Goal: Task Accomplishment & Management: Manage account settings

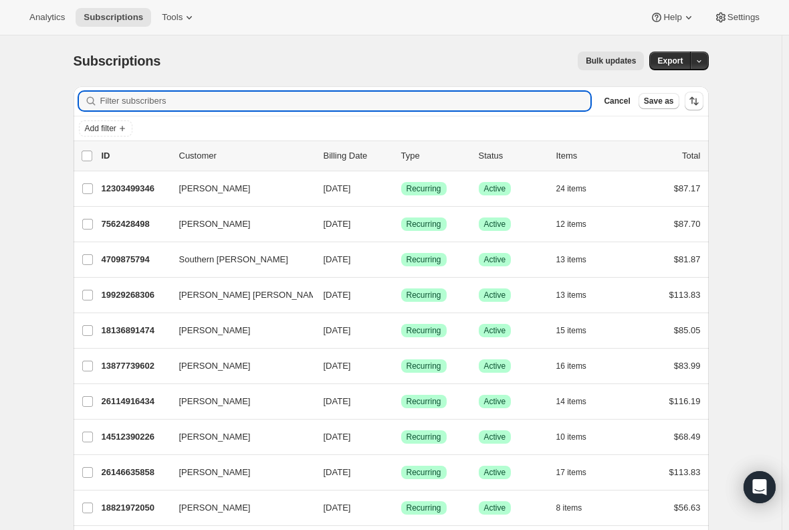
type input "v"
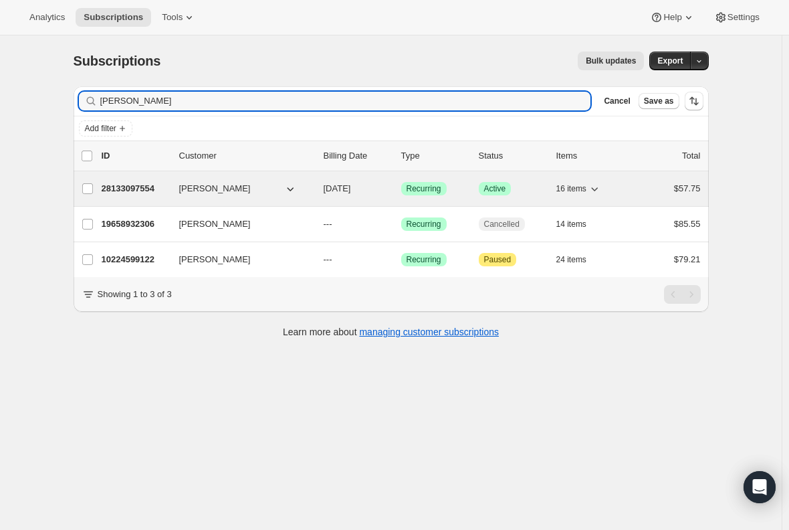
type input "[PERSON_NAME]"
click at [142, 187] on p "28133097554" at bounding box center [135, 188] width 67 height 13
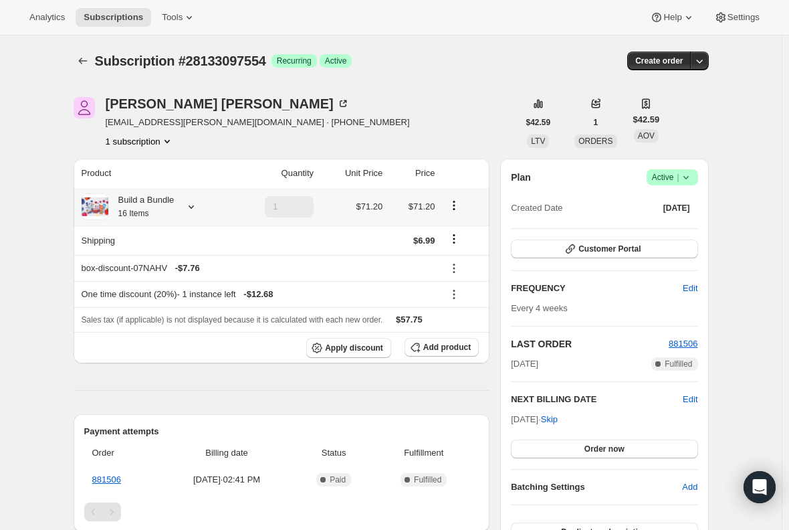
click at [160, 206] on div "Build a Bundle 16 Items" at bounding box center [141, 206] width 66 height 27
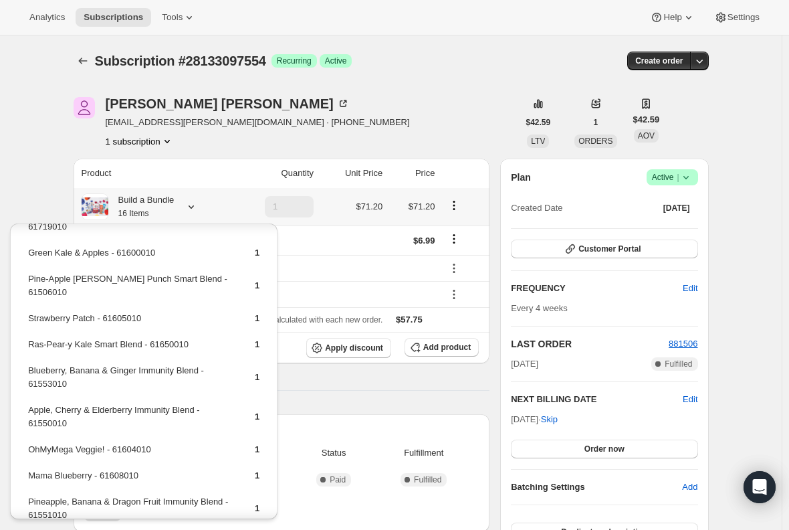
scroll to position [261, 0]
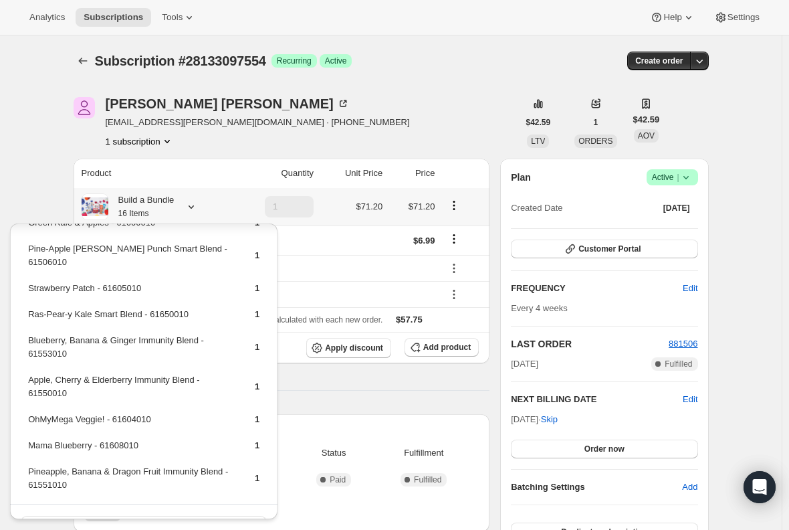
click at [101, 412] on td "OhMyMega Veggie! - 61604010" at bounding box center [129, 424] width 205 height 25
click at [75, 412] on td "OhMyMega Veggie! - 61604010" at bounding box center [129, 424] width 205 height 25
drag, startPoint x: 104, startPoint y: 392, endPoint x: 28, endPoint y: 391, distance: 76.2
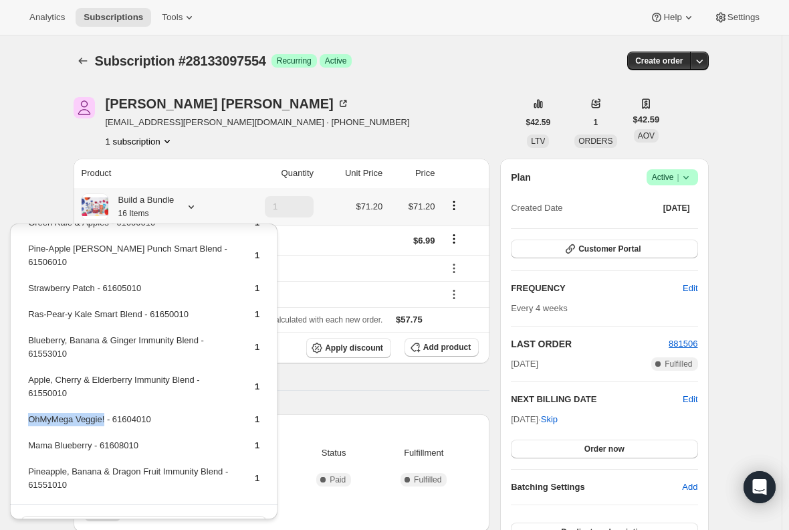
click at [28, 412] on td "OhMyMega Veggie! - 61604010" at bounding box center [129, 424] width 205 height 25
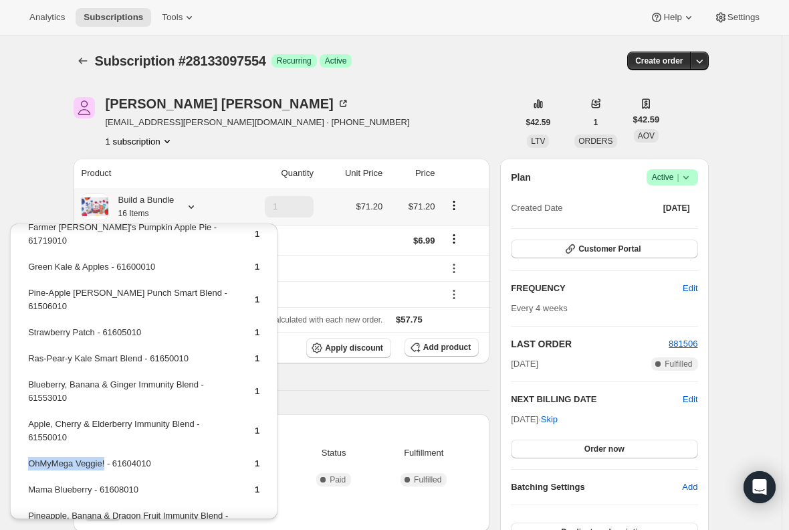
scroll to position [195, 0]
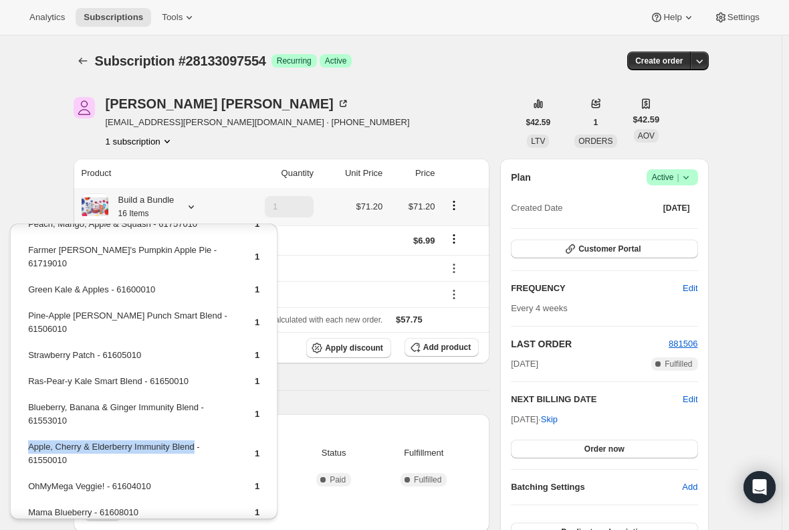
drag, startPoint x: 192, startPoint y: 417, endPoint x: 27, endPoint y: 415, distance: 164.5
click at [27, 439] on td "Apple, Cherry & Elderberry Immunity Blend - 61550010" at bounding box center [129, 458] width 205 height 38
copy td "Apple, Cherry & Elderberry Immunity Blend"
drag, startPoint x: 90, startPoint y: 329, endPoint x: 29, endPoint y: 332, distance: 60.9
click at [29, 348] on td "Strawberry Patch - 61605010" at bounding box center [129, 360] width 205 height 25
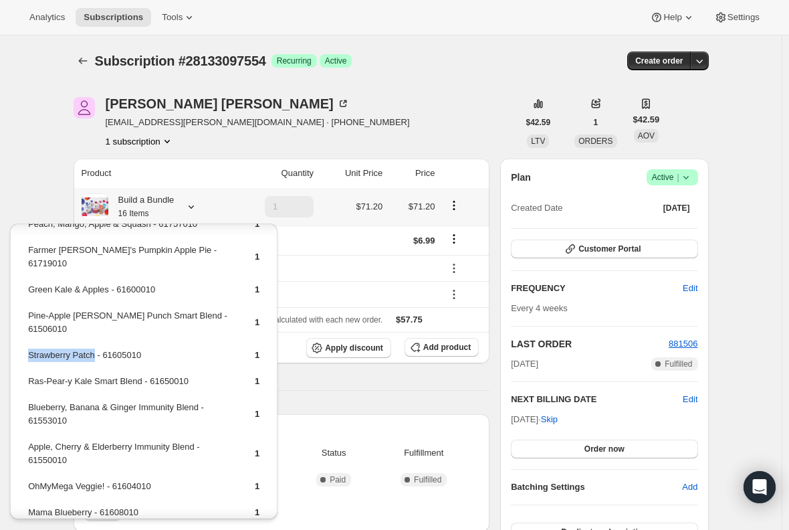
copy td "Strawberry Patch"
click at [383, 403] on div "Product Quantity Unit Price Price Build a Bundle 16 Items 1 $71.20 $71.20 Shipp…" at bounding box center [282, 531] width 417 height 746
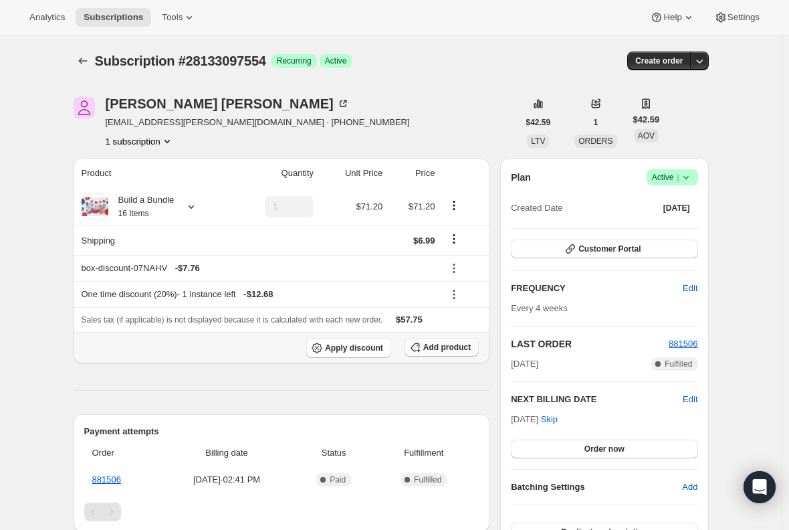
click at [444, 348] on span "Add product" at bounding box center [446, 347] width 47 height 11
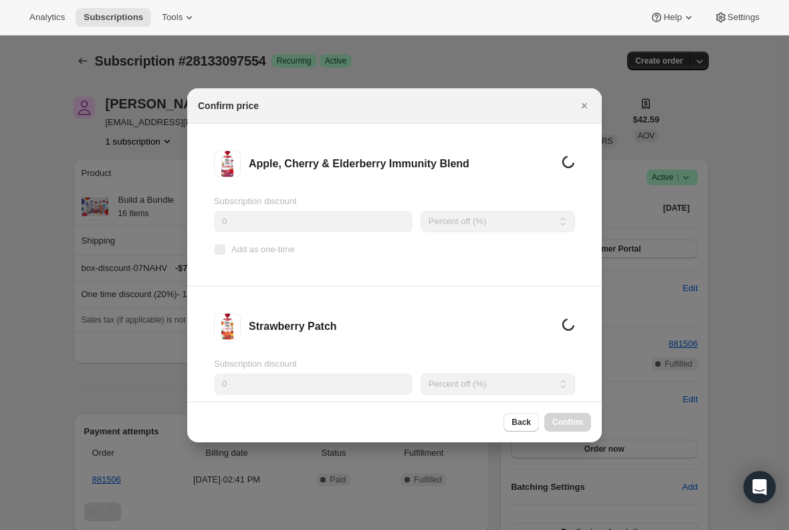
scroll to position [0, 0]
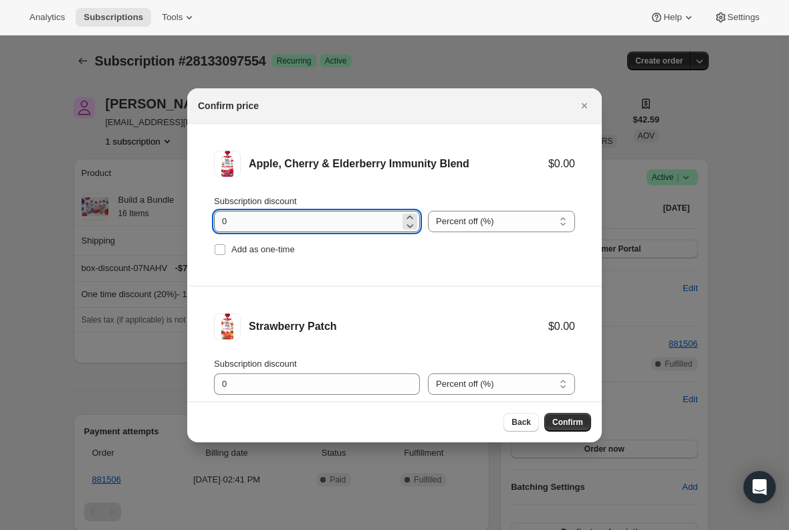
click at [241, 221] on input "0" at bounding box center [307, 221] width 186 height 21
type input "100"
click at [223, 251] on input "Add as one-time" at bounding box center [220, 249] width 11 height 11
checkbox input "true"
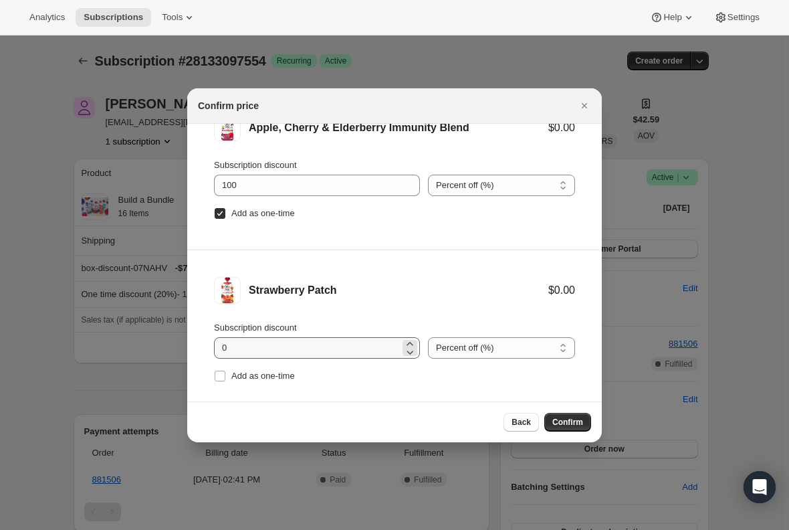
scroll to position [55, 0]
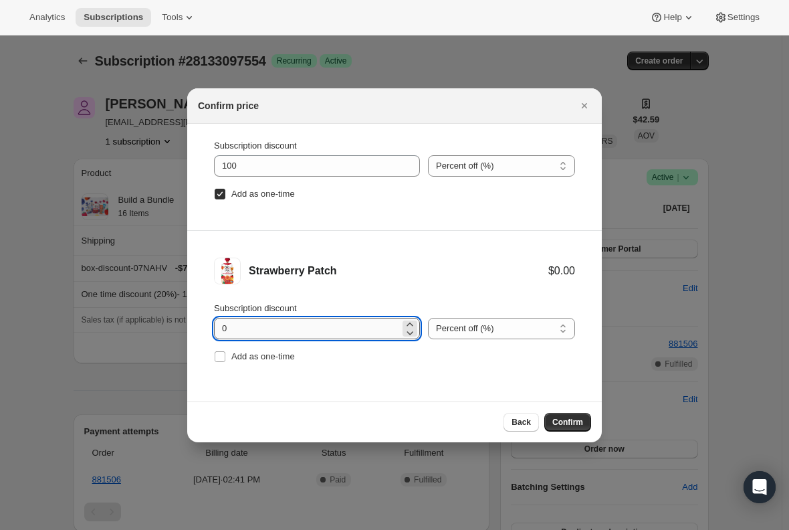
click at [289, 325] on input "0" at bounding box center [307, 328] width 186 height 21
type input "100"
click at [226, 362] on label "Add as one-time" at bounding box center [254, 356] width 81 height 19
click at [225, 362] on input "Add as one-time" at bounding box center [220, 356] width 11 height 11
checkbox input "true"
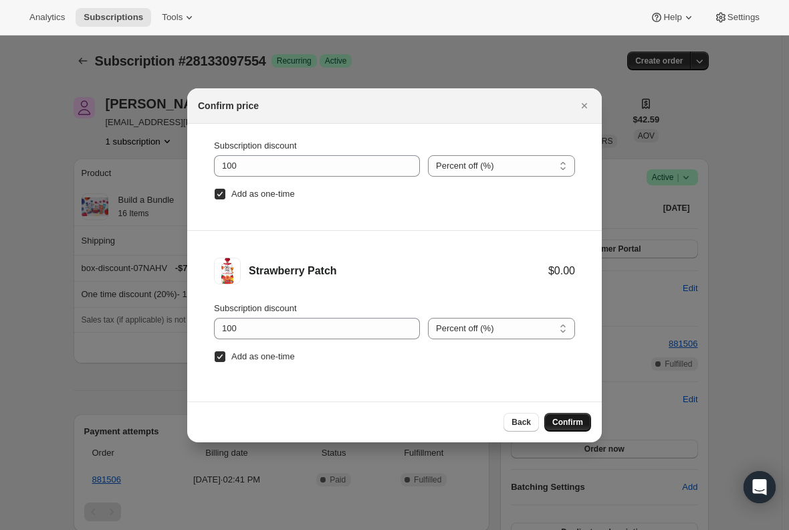
click at [562, 424] on span "Confirm" at bounding box center [567, 422] width 31 height 11
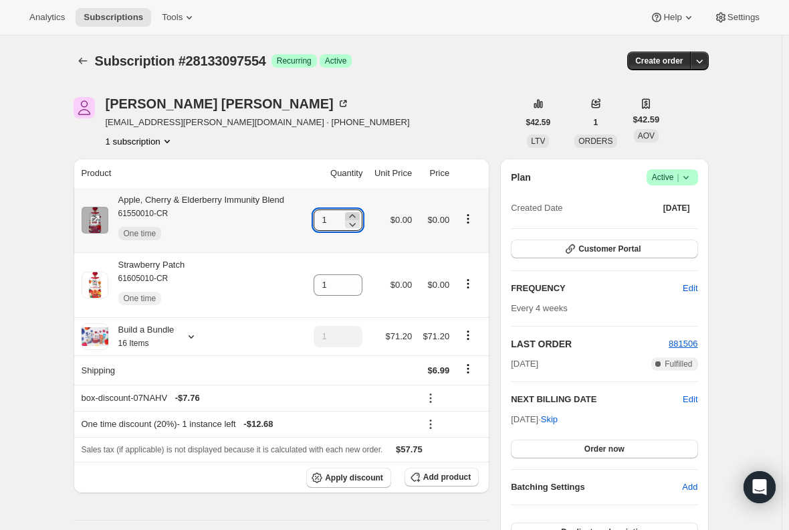
click at [357, 213] on icon at bounding box center [352, 215] width 13 height 13
type input "2"
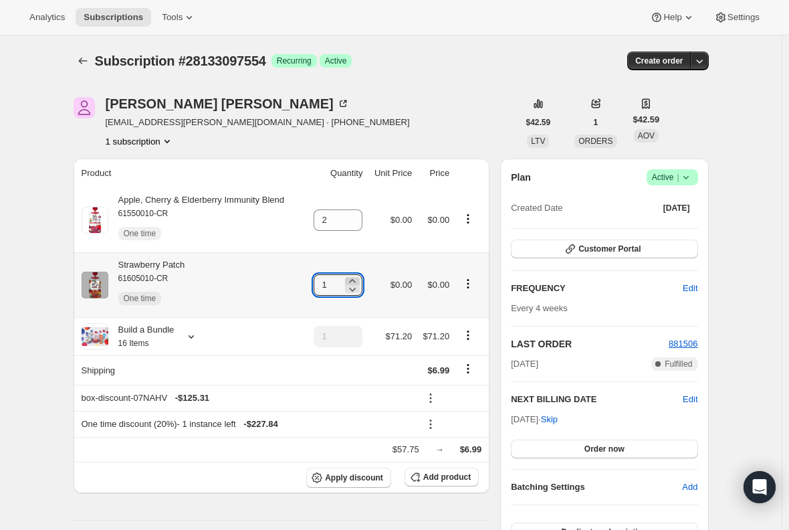
click at [356, 280] on icon at bounding box center [353, 280] width 6 height 3
type input "2"
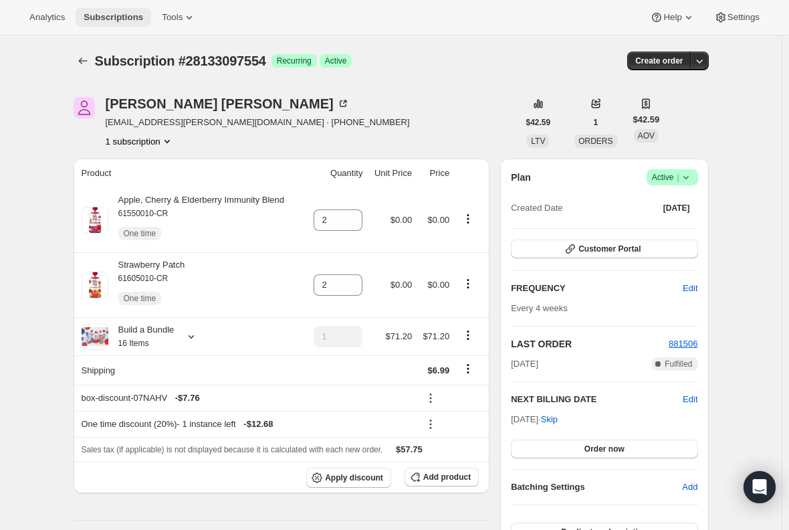
click at [97, 13] on span "Subscriptions" at bounding box center [114, 17] width 60 height 11
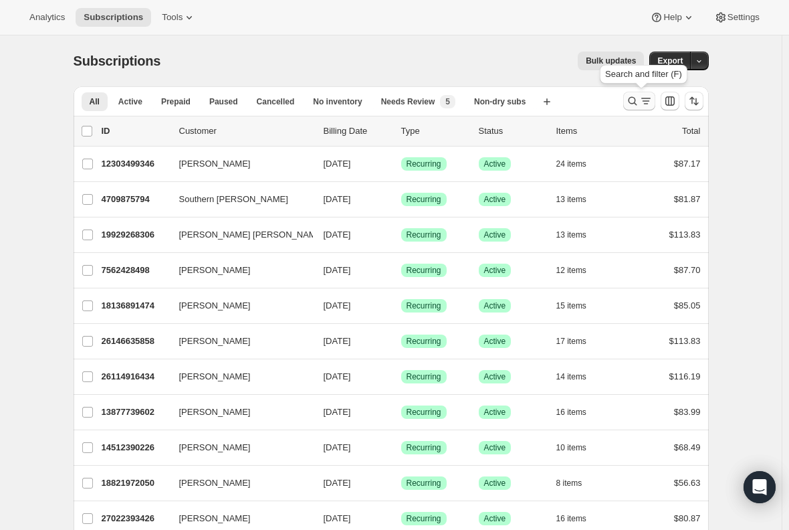
click at [637, 100] on icon "Search and filter results" at bounding box center [632, 100] width 13 height 13
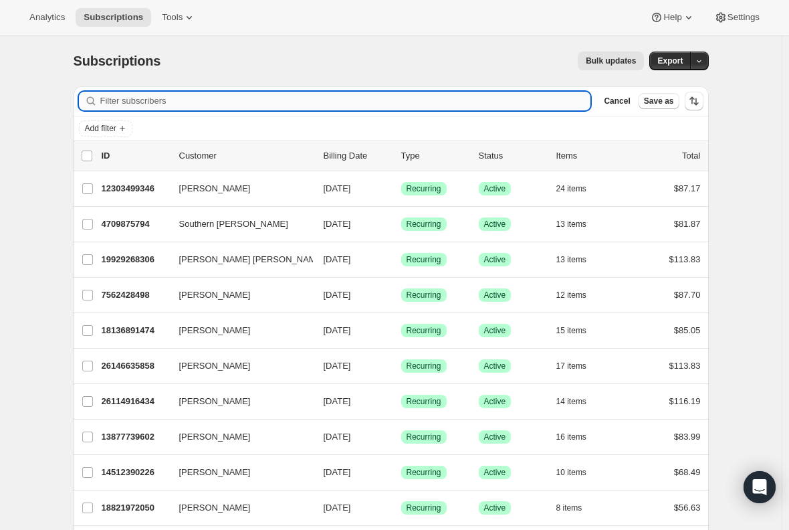
click at [391, 103] on input "Filter subscribers" at bounding box center [345, 101] width 491 height 19
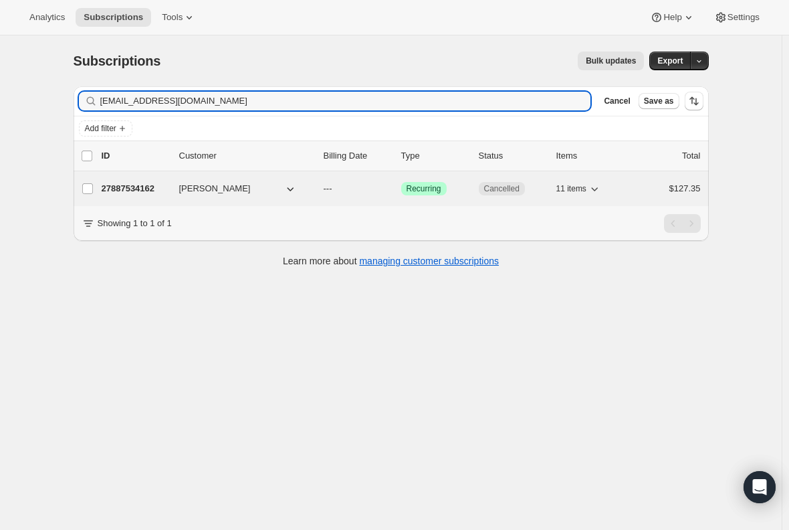
type input "dedtrickburton@gmail.com"
click at [142, 189] on p "27887534162" at bounding box center [135, 188] width 67 height 13
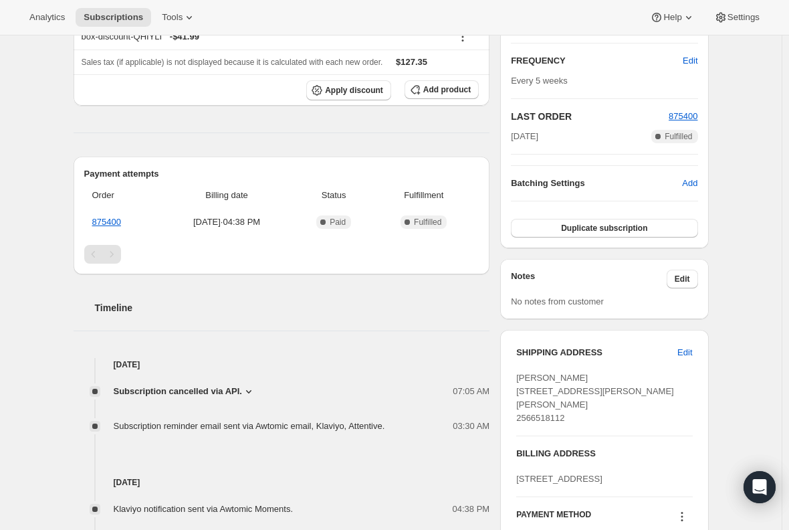
scroll to position [267, 0]
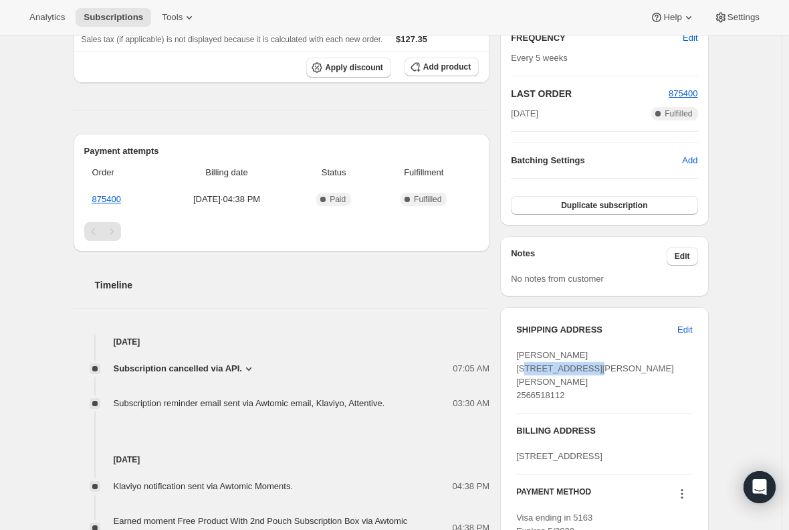
drag, startPoint x: 586, startPoint y: 366, endPoint x: 516, endPoint y: 364, distance: 70.2
click at [516, 364] on div "SHIPPING ADDRESS Edit Dedtrick Burton 127 Danforth Dr Harvest AL, 35749 United …" at bounding box center [604, 430] width 208 height 247
copy span "127 Danforth Dr"
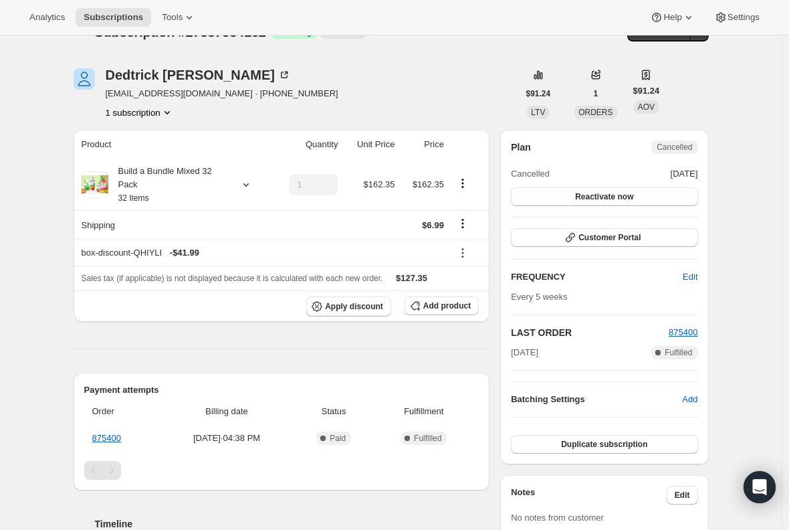
scroll to position [0, 0]
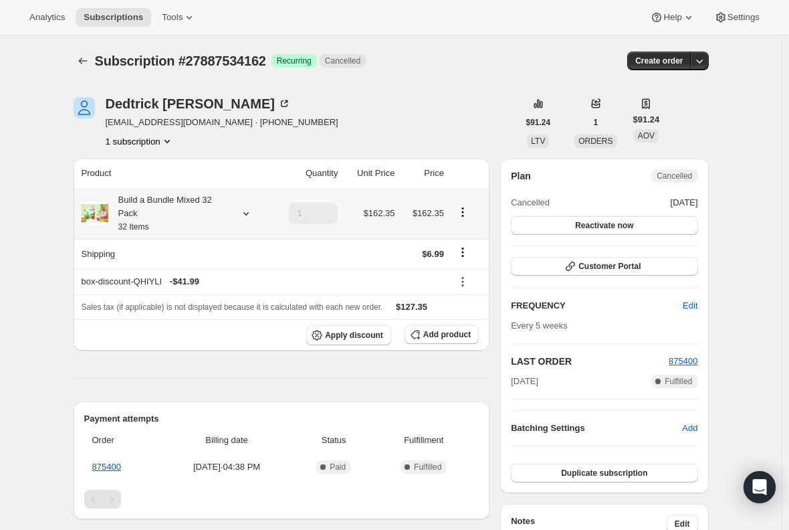
click at [146, 225] on small "32 Items" at bounding box center [133, 226] width 31 height 9
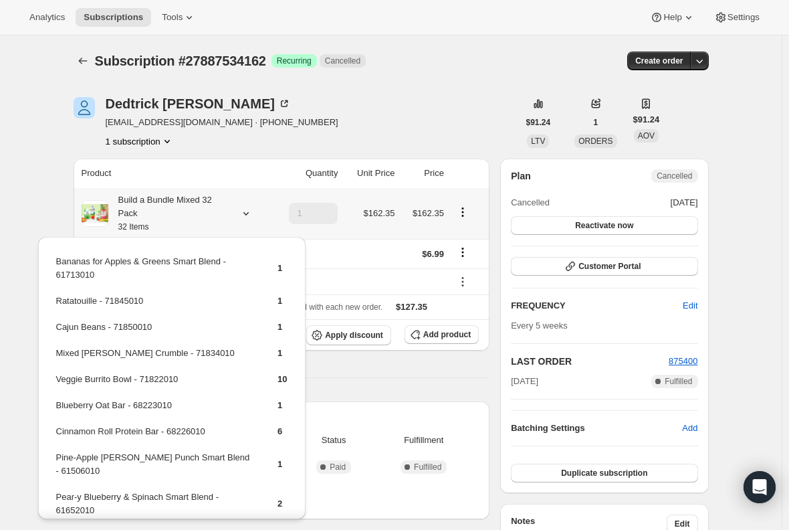
click at [146, 225] on small "32 Items" at bounding box center [133, 226] width 31 height 9
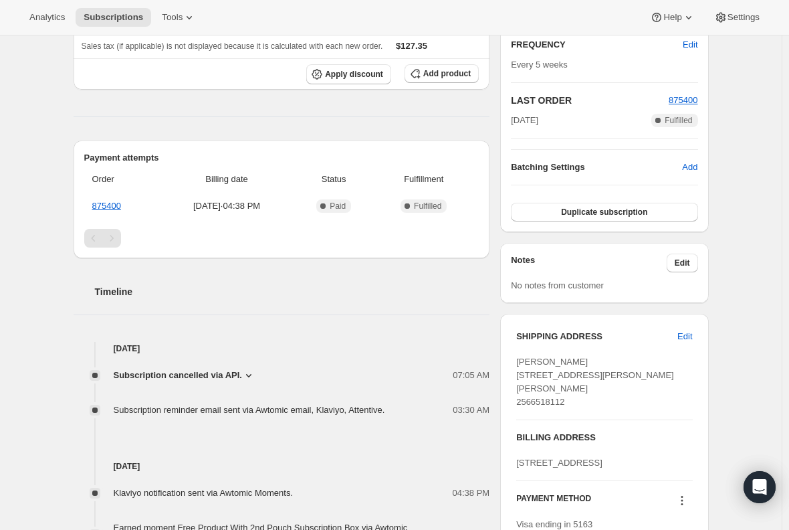
scroll to position [267, 0]
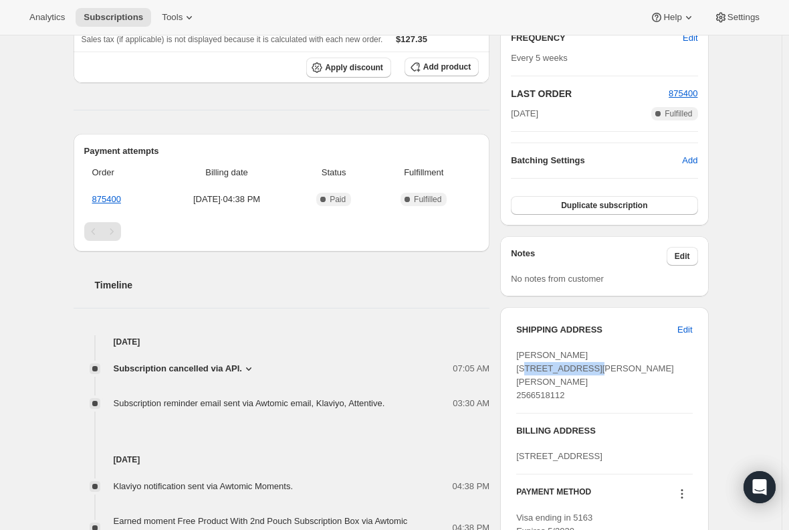
drag, startPoint x: 581, startPoint y: 371, endPoint x: 515, endPoint y: 372, distance: 66.2
click at [515, 372] on div "SHIPPING ADDRESS Edit Dedtrick Burton 127 Danforth Dr Harvest AL, 35749 United …" at bounding box center [604, 430] width 208 height 247
click at [526, 371] on span "Dedtrick Burton 127 Danforth Dr Harvest AL, 35749 United States 2566518112" at bounding box center [595, 375] width 158 height 50
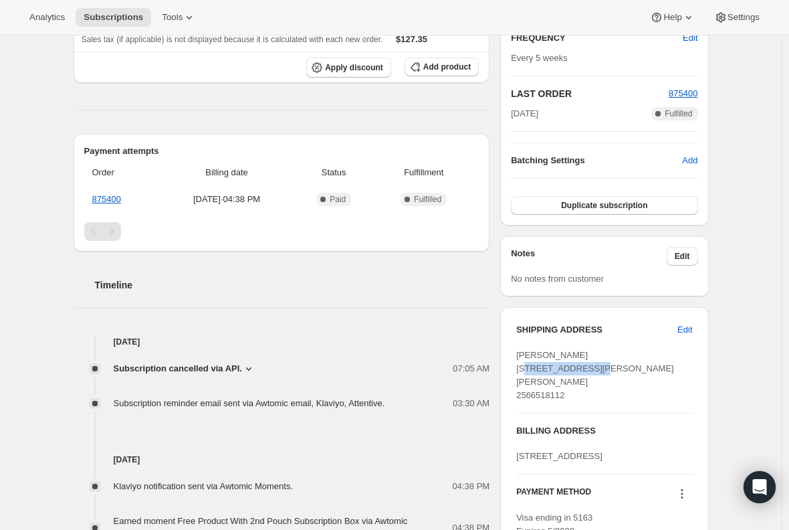
click at [526, 371] on span "Dedtrick Burton 127 Danforth Dr Harvest AL, 35749 United States 2566518112" at bounding box center [595, 375] width 158 height 50
copy span "127 Danforth Dr"
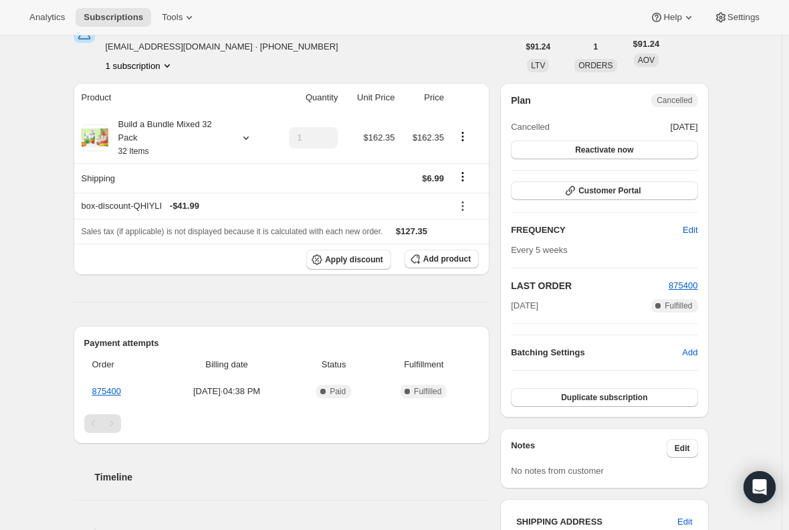
scroll to position [0, 0]
